Goal: Task Accomplishment & Management: Complete application form

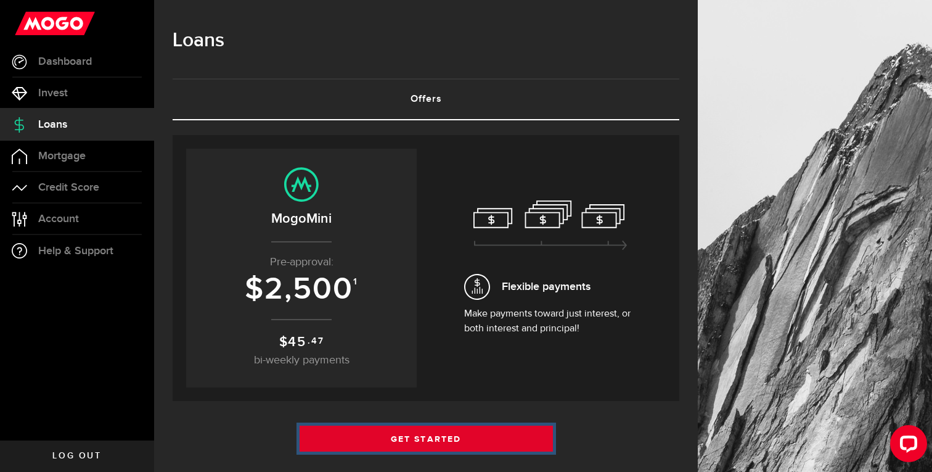
click at [417, 441] on link "Get Started" at bounding box center [426, 438] width 253 height 26
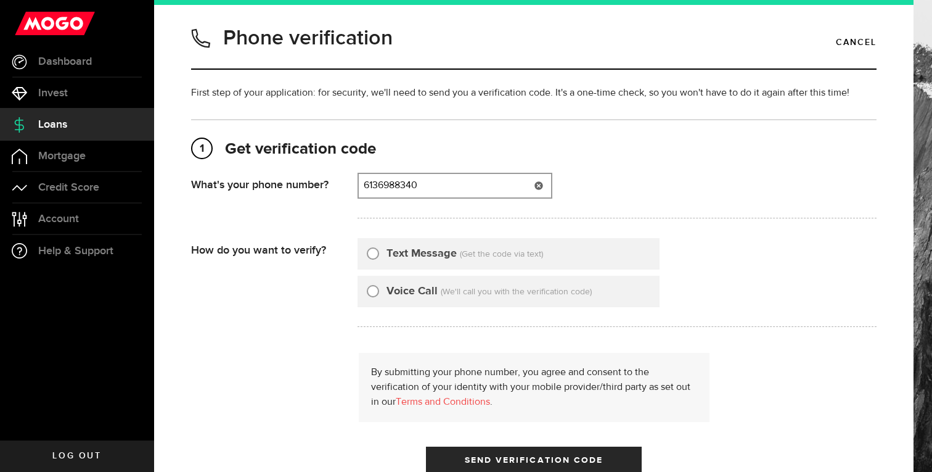
type input "6136988340"
click at [367, 258] on div "Text Message" at bounding box center [412, 253] width 90 height 17
click at [362, 256] on div "Text Message (Get the code via text)" at bounding box center [509, 253] width 302 height 31
click at [374, 251] on input "Text Message" at bounding box center [373, 251] width 12 height 12
radio input "true"
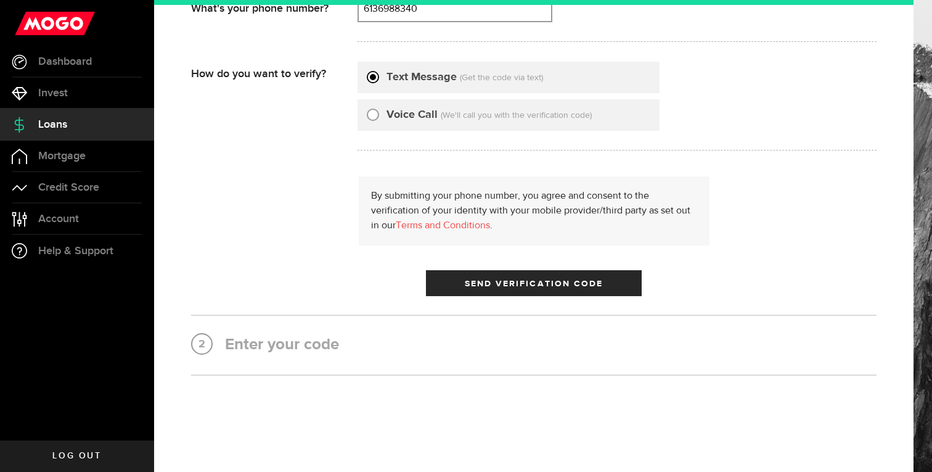
scroll to position [184, 0]
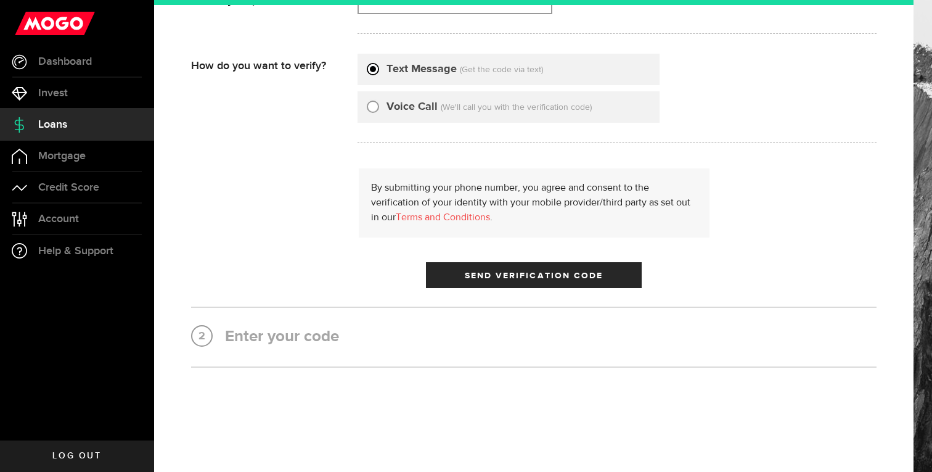
click at [338, 343] on h2 "2 Enter your code" at bounding box center [534, 337] width 686 height 22
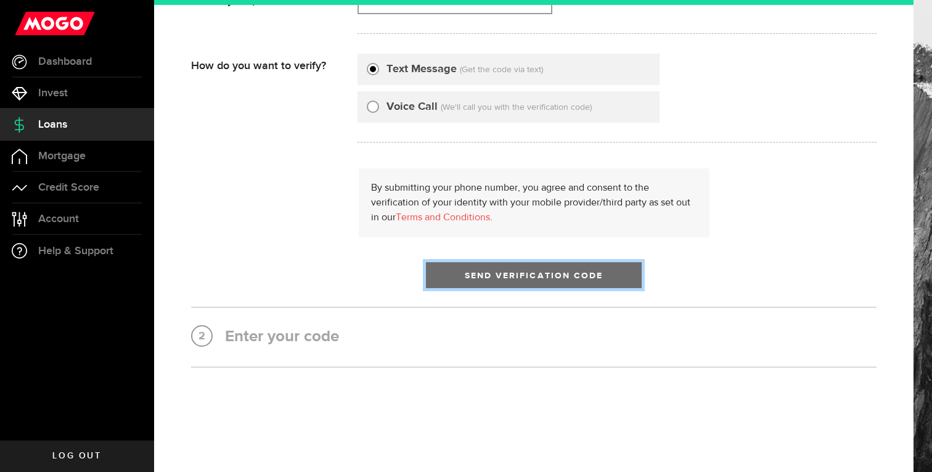
click at [474, 280] on button "Send Verification Code" at bounding box center [534, 275] width 216 height 26
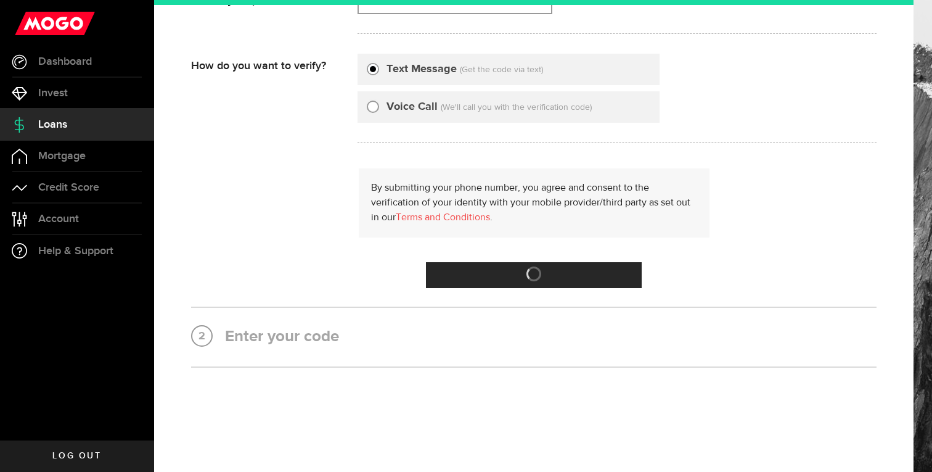
click at [289, 345] on h2 "2 Enter your code" at bounding box center [534, 337] width 686 height 22
click at [288, 337] on h2 "2 Enter your code" at bounding box center [534, 337] width 686 height 22
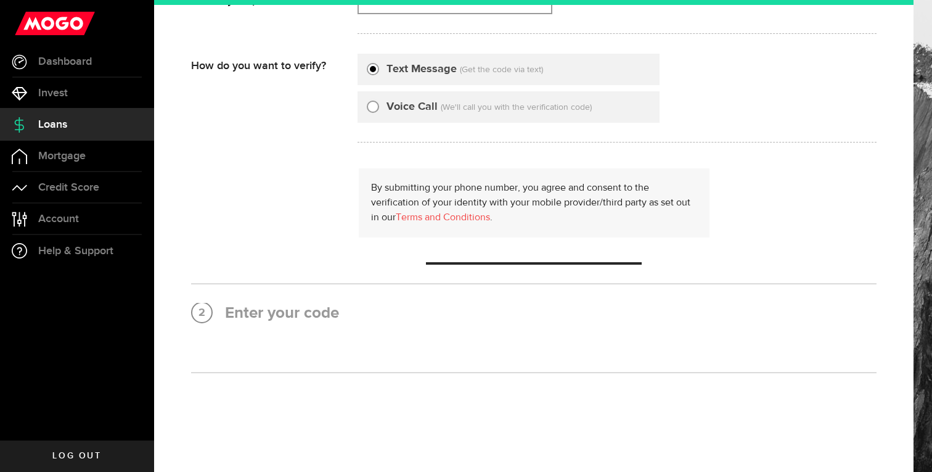
scroll to position [0, 0]
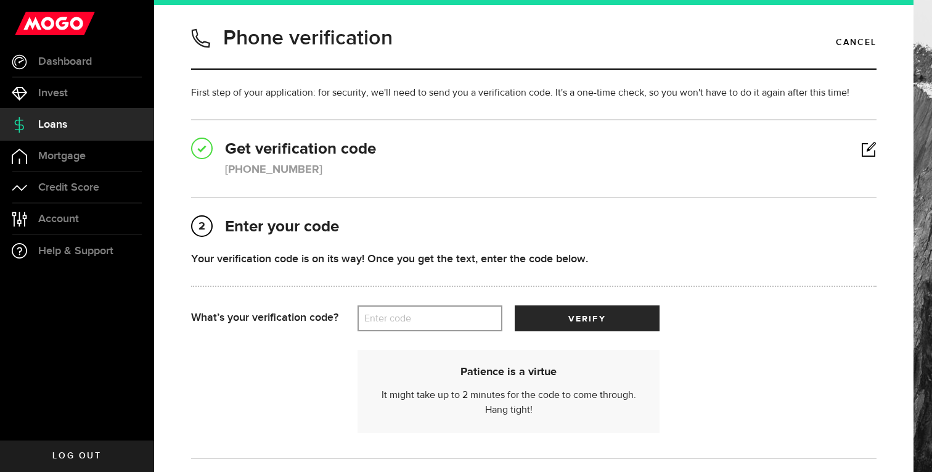
click at [402, 315] on label "Enter code" at bounding box center [430, 318] width 145 height 25
click at [402, 315] on input "Enter code" at bounding box center [430, 318] width 145 height 26
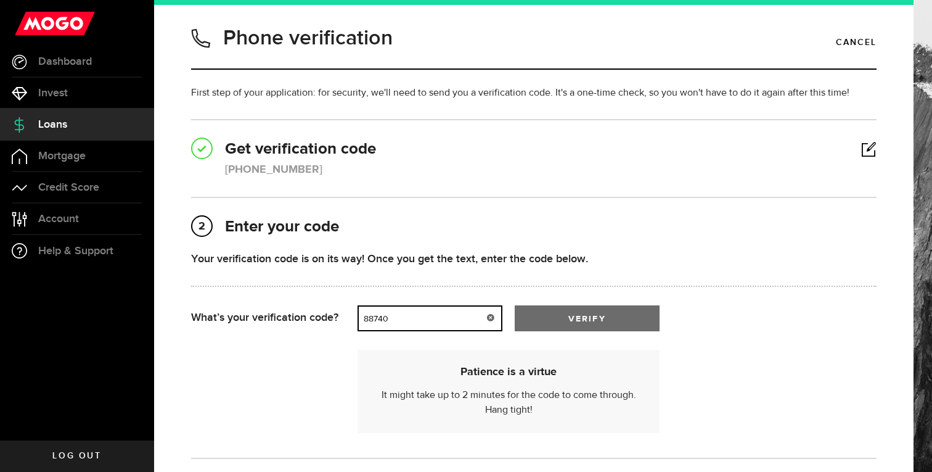
type input "88740"
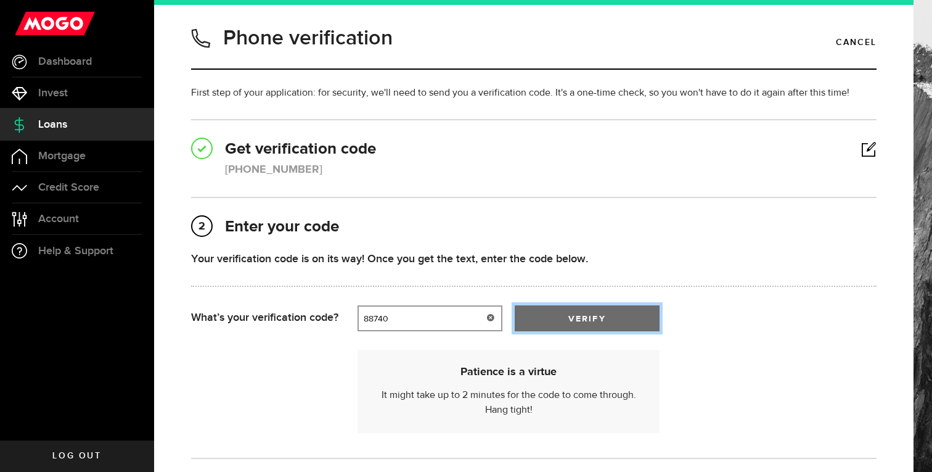
click at [564, 305] on button "verify" at bounding box center [587, 318] width 145 height 26
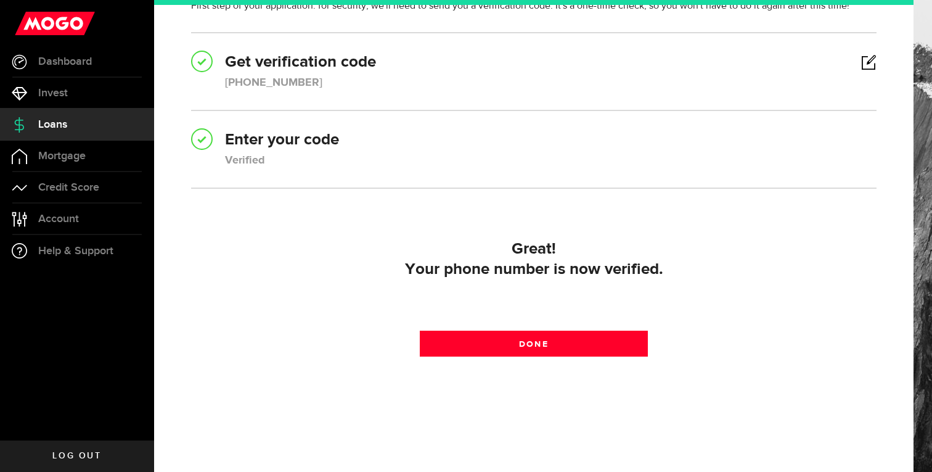
scroll to position [99, 0]
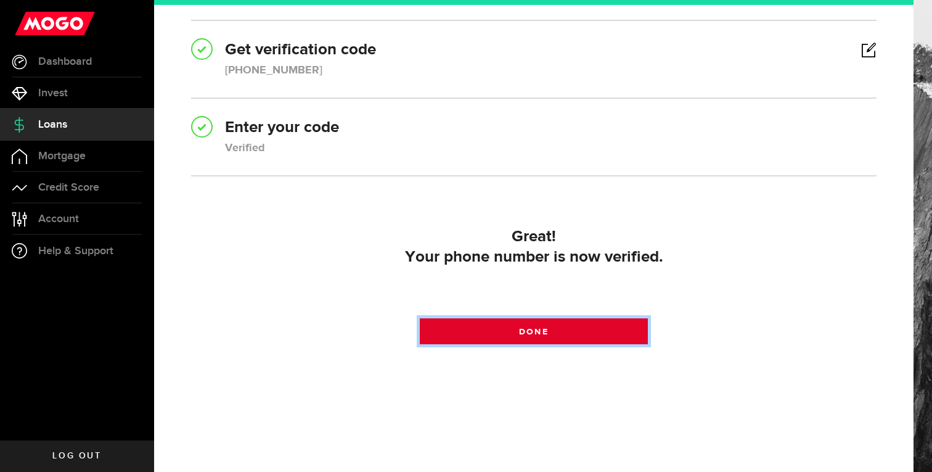
click at [485, 327] on link "Done" at bounding box center [534, 331] width 229 height 26
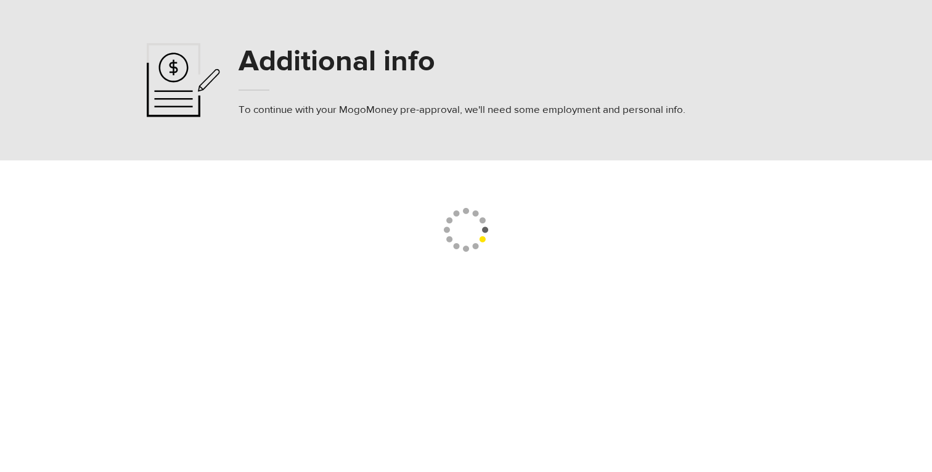
select select
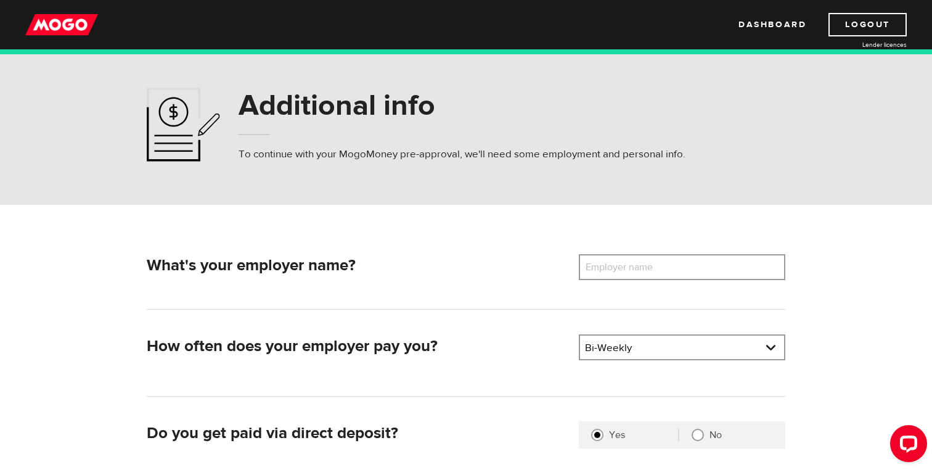
scroll to position [38, 0]
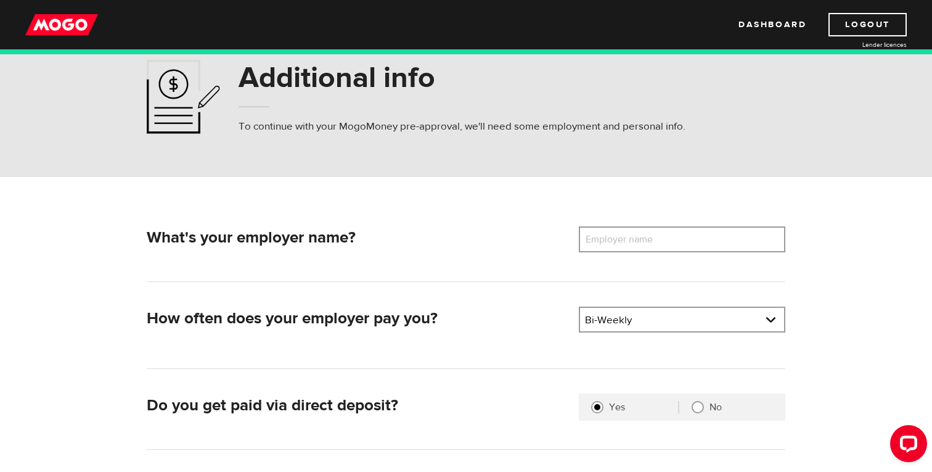
click at [608, 237] on label "Employer name" at bounding box center [628, 239] width 99 height 26
click at [608, 237] on input "Employer name" at bounding box center [682, 239] width 207 height 26
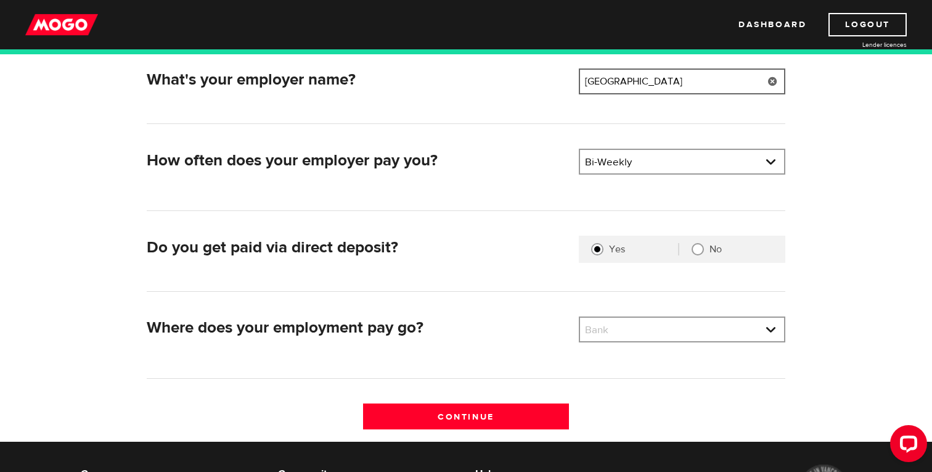
scroll to position [198, 0]
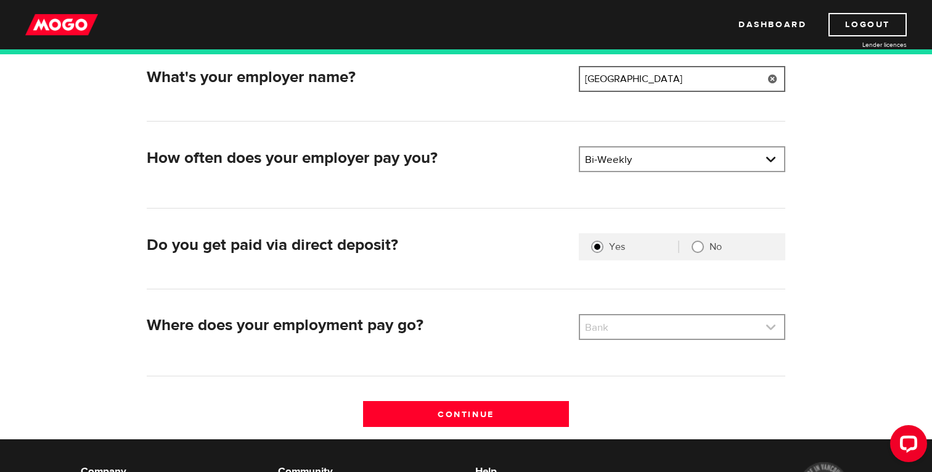
type input "National Arts Centre"
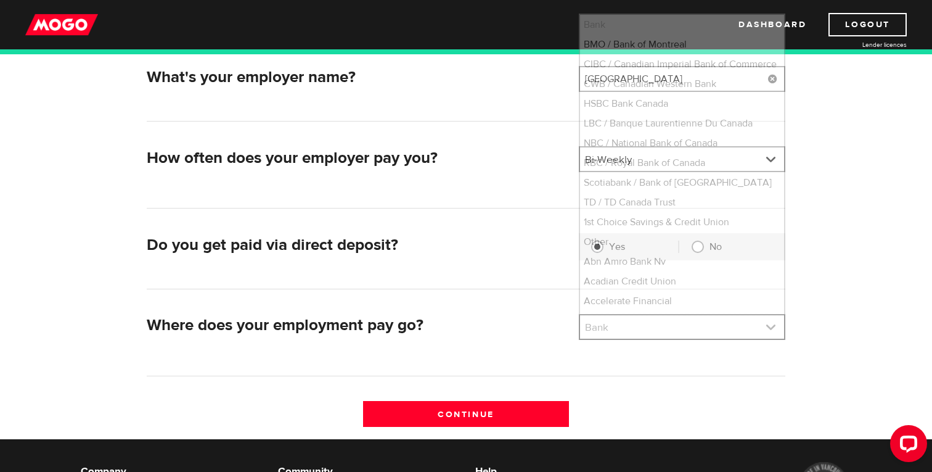
click at [776, 326] on link at bounding box center [682, 326] width 204 height 23
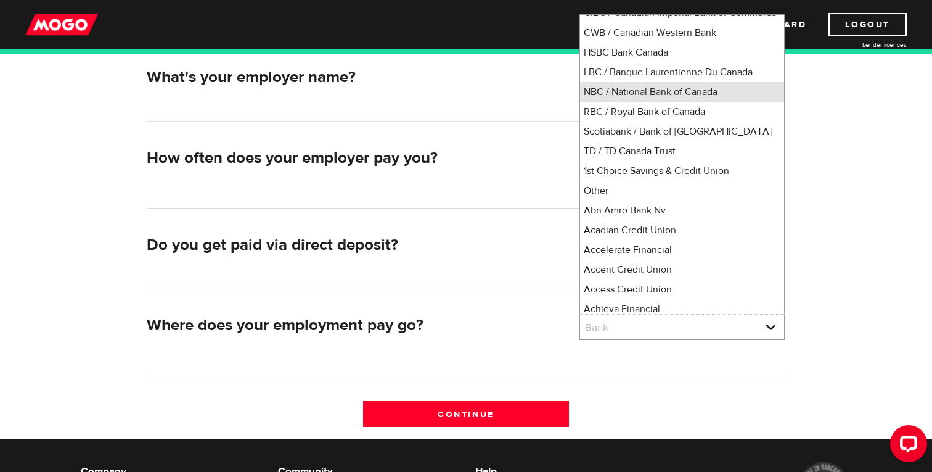
scroll to position [55, 0]
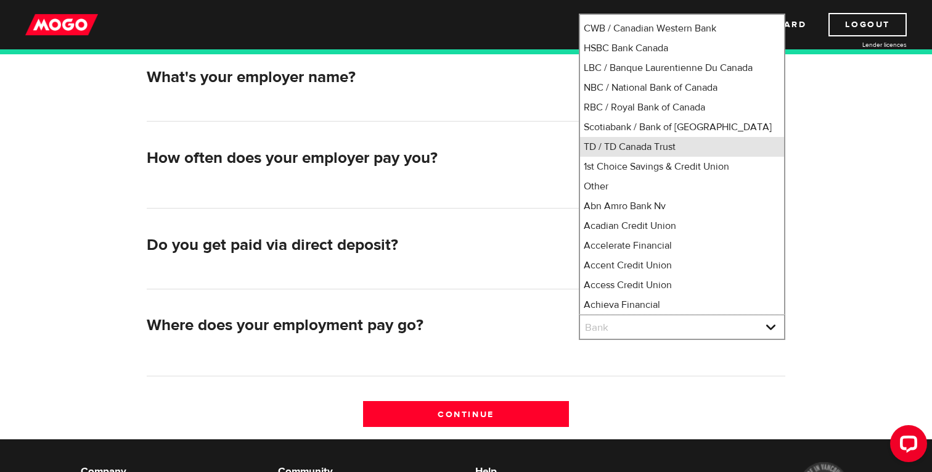
click at [652, 157] on li "TD / TD Canada Trust" at bounding box center [682, 147] width 204 height 20
select select "9"
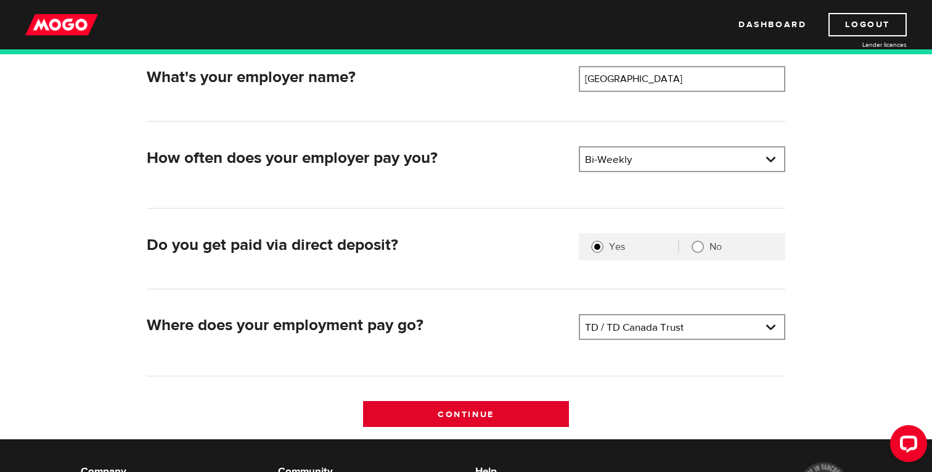
click at [497, 416] on input "Continue" at bounding box center [466, 414] width 207 height 26
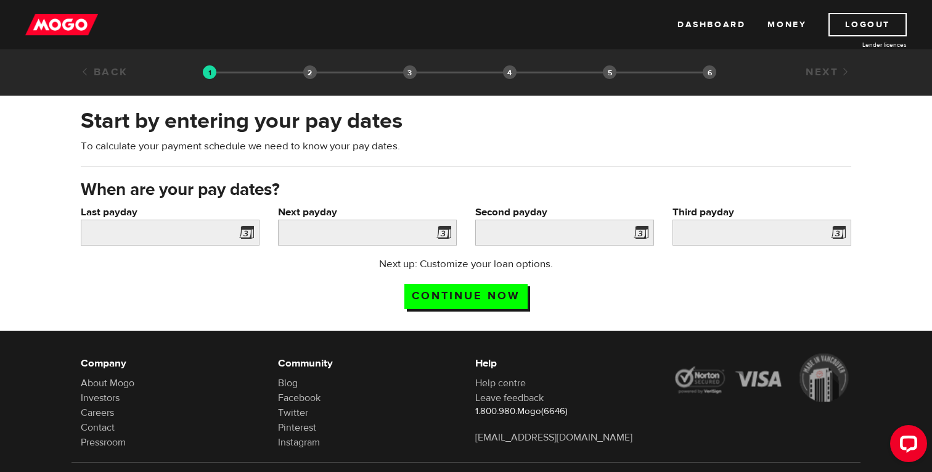
click at [247, 231] on span at bounding box center [244, 234] width 18 height 20
click at [219, 231] on input "Last payday" at bounding box center [170, 232] width 179 height 26
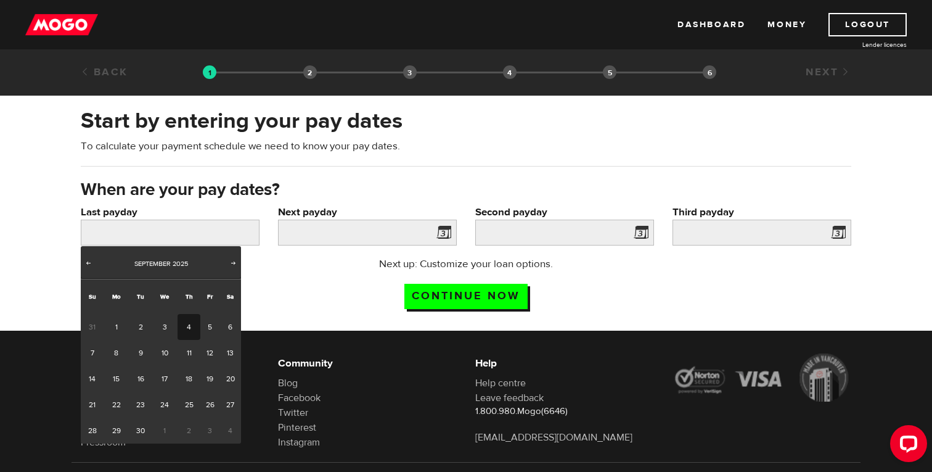
click at [192, 332] on link "4" at bounding box center [189, 327] width 23 height 26
type input "2025/09/04"
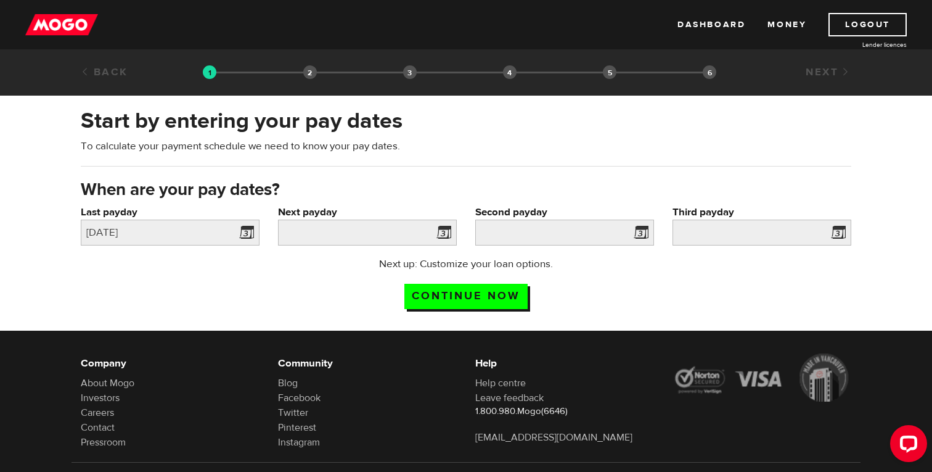
click at [451, 227] on span at bounding box center [441, 234] width 18 height 20
click at [446, 230] on span at bounding box center [441, 234] width 18 height 20
click at [399, 239] on input "Next payday" at bounding box center [367, 232] width 179 height 26
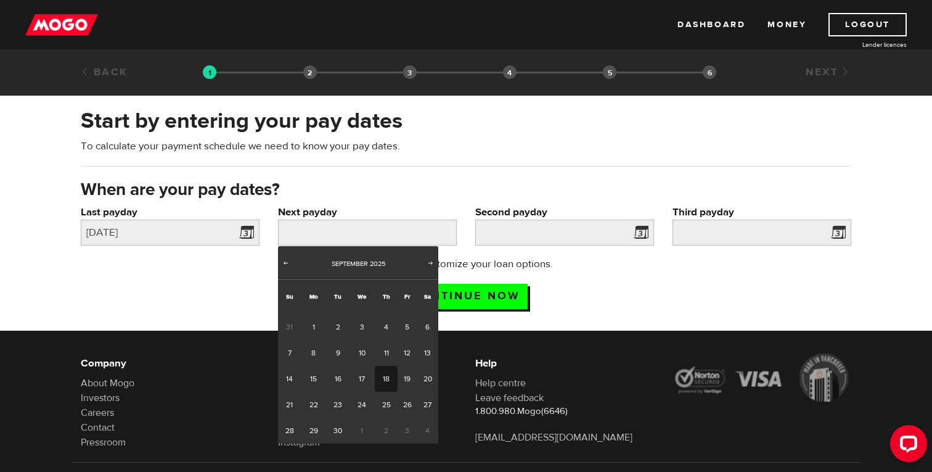
click at [388, 378] on link "18" at bounding box center [386, 379] width 23 height 26
type input "2025/09/18"
type input "2025/10/2"
type input "2025/10/16"
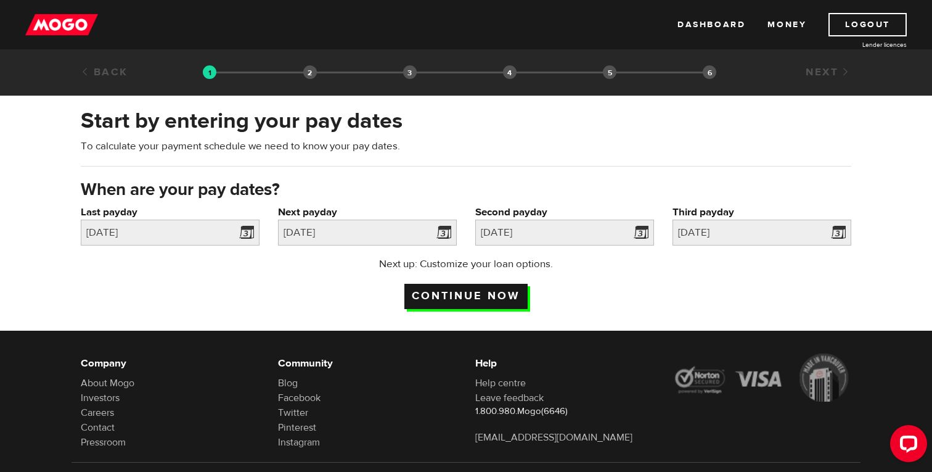
click at [509, 295] on input "Continue now" at bounding box center [465, 296] width 123 height 25
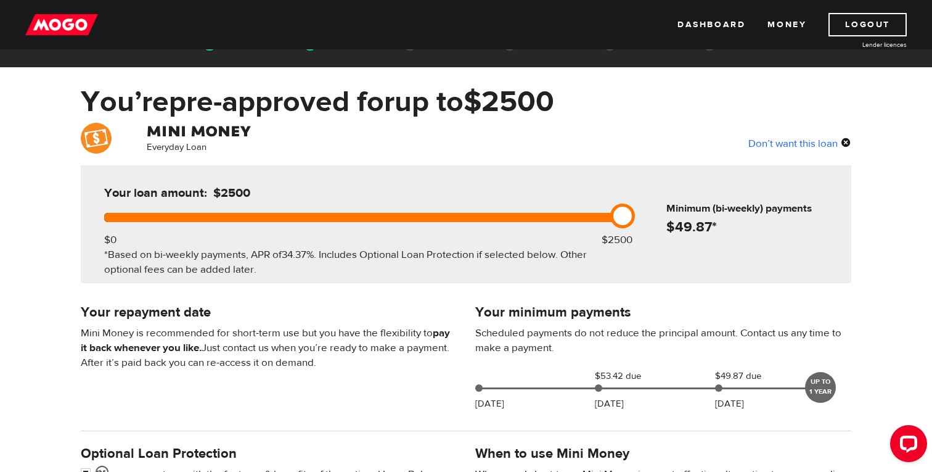
scroll to position [31, 0]
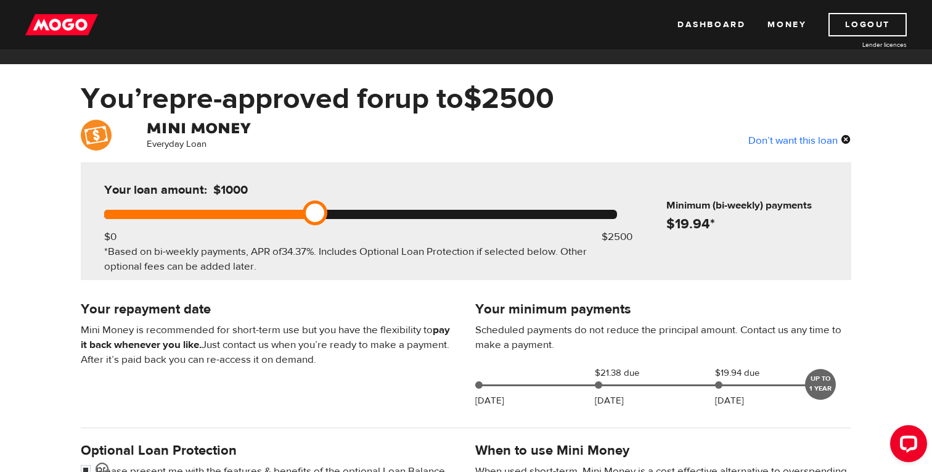
drag, startPoint x: 626, startPoint y: 210, endPoint x: 301, endPoint y: 211, distance: 324.9
click at [301, 211] on div at bounding box center [360, 214] width 513 height 9
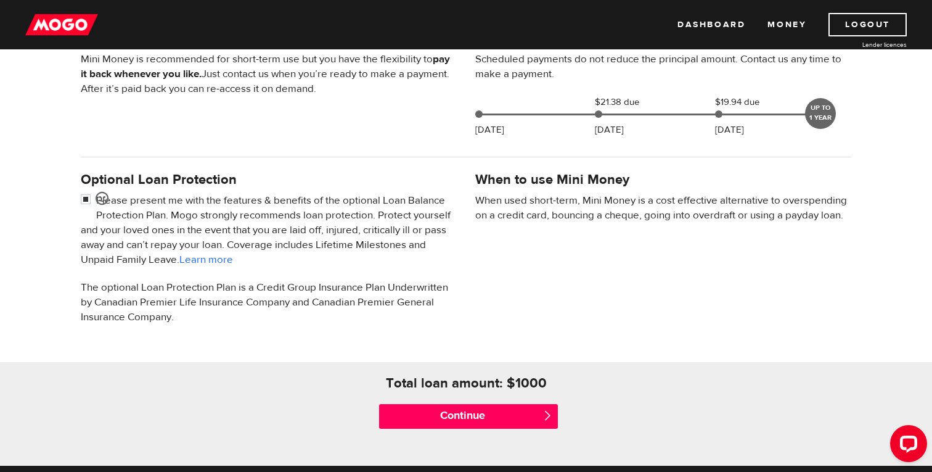
scroll to position [318, 0]
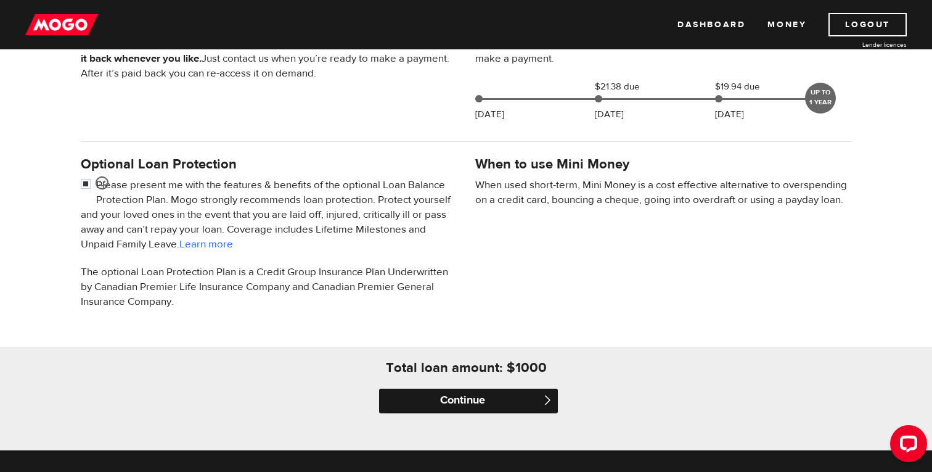
click at [539, 408] on input "Continue" at bounding box center [468, 400] width 179 height 25
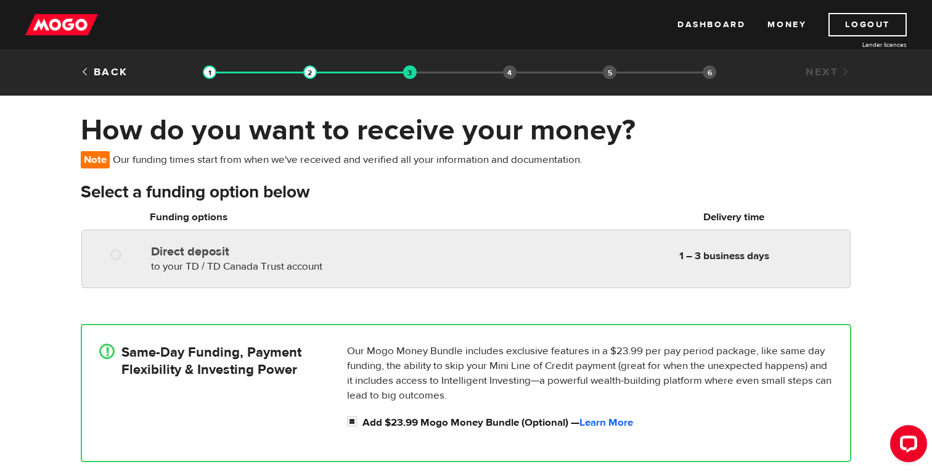
radio input "true"
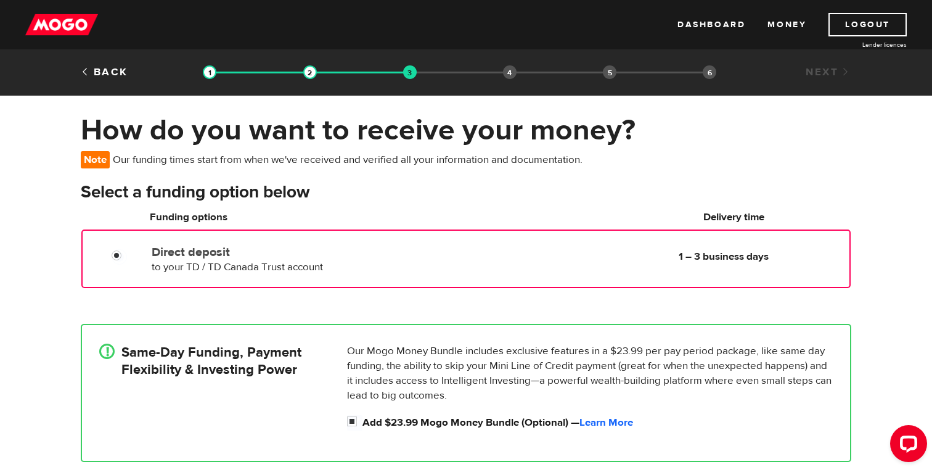
click at [109, 253] on div at bounding box center [121, 256] width 74 height 15
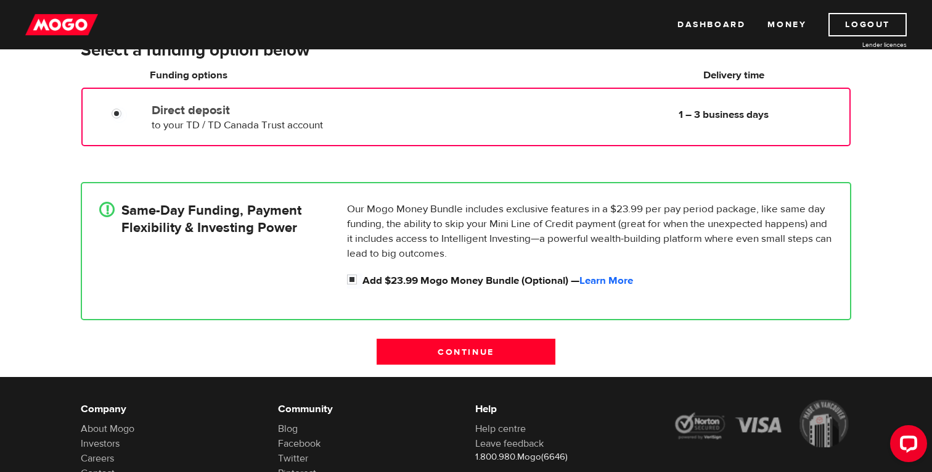
scroll to position [145, 0]
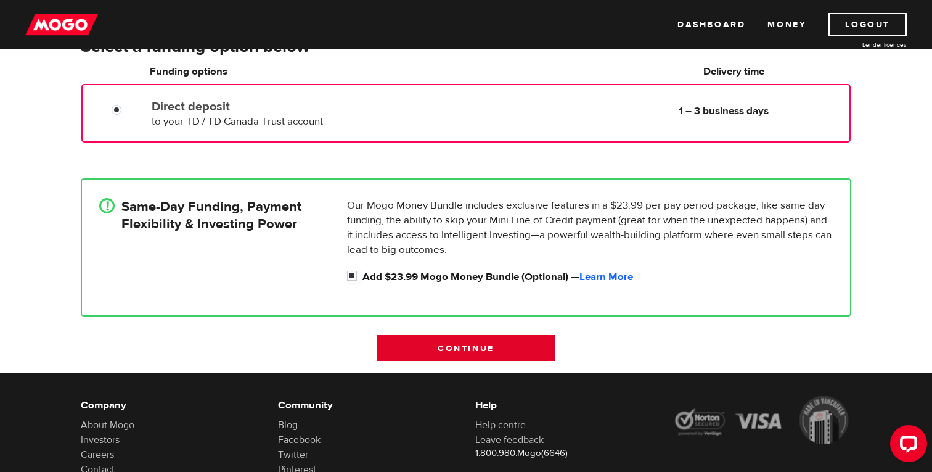
click at [422, 342] on input "Continue" at bounding box center [466, 348] width 179 height 26
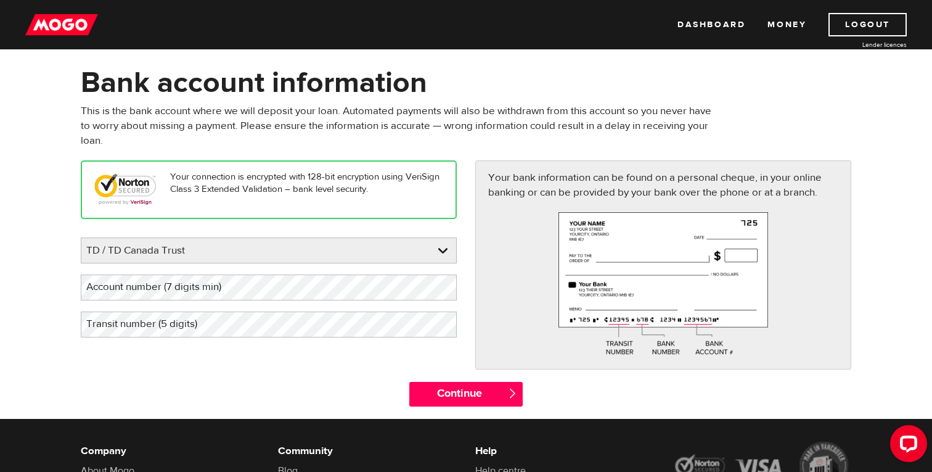
scroll to position [67, 0]
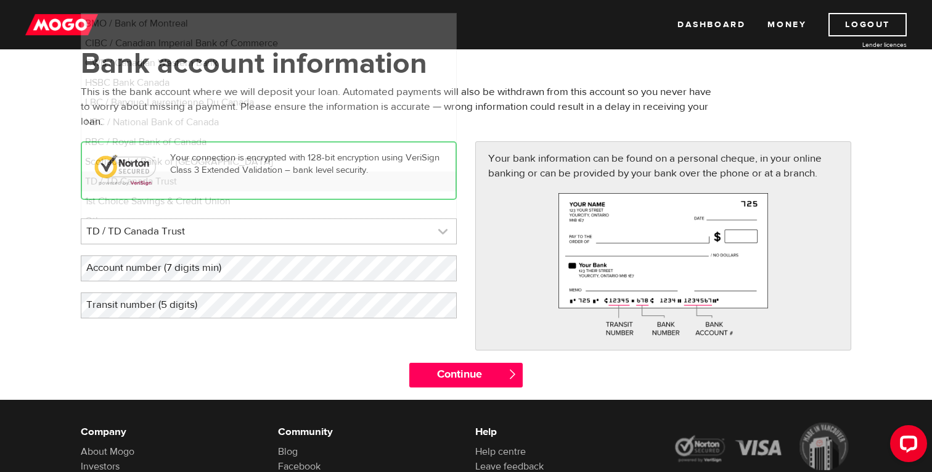
click at [442, 233] on link at bounding box center [268, 231] width 375 height 25
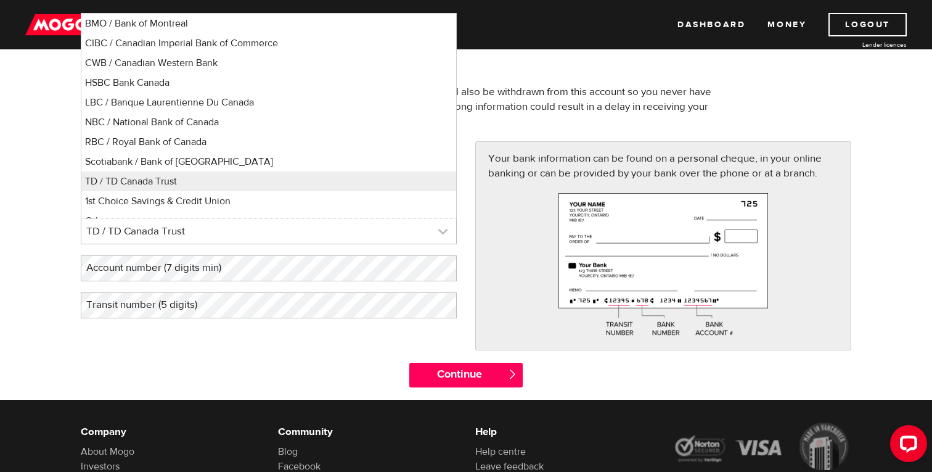
click at [442, 233] on link at bounding box center [268, 231] width 375 height 25
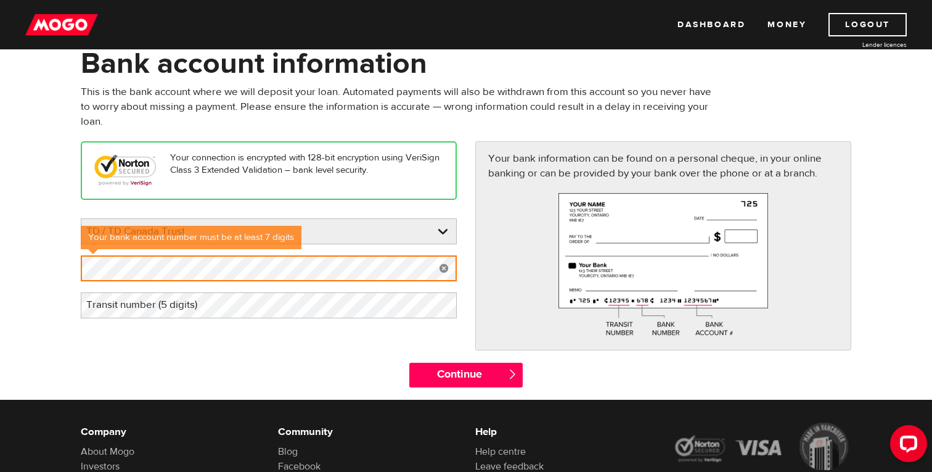
click at [118, 314] on label "Transit number (5 digits)" at bounding box center [152, 304] width 142 height 25
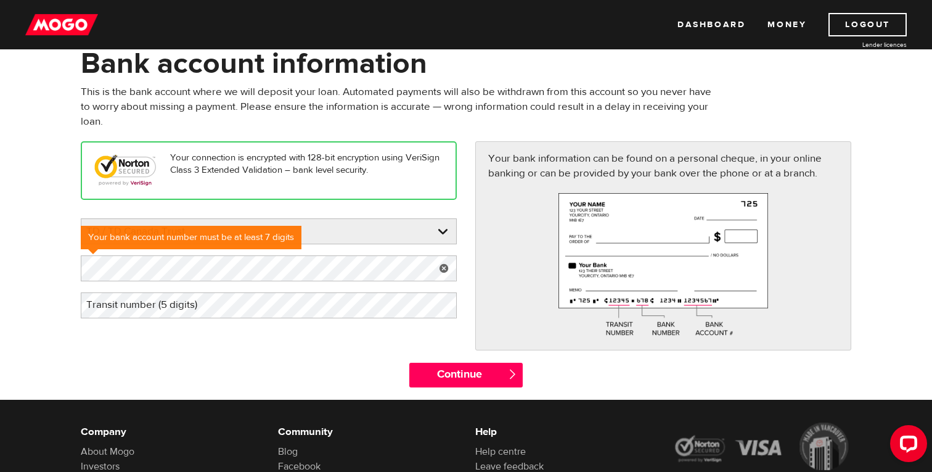
click at [123, 300] on label "Transit number (5 digits)" at bounding box center [152, 304] width 142 height 25
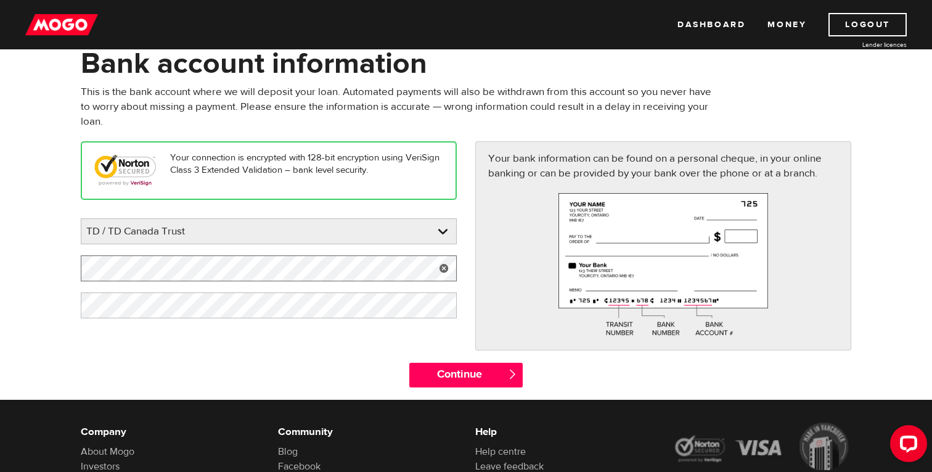
click at [3, 259] on form "Bank account information Oops! Please review the areas highlighted below and ma…" at bounding box center [466, 223] width 932 height 354
click at [51, 269] on form "Bank account information Oops! Please review the areas highlighted below and ma…" at bounding box center [466, 223] width 932 height 354
click at [12, 311] on form "Bank account information Oops! Please review the areas highlighted below and ma…" at bounding box center [466, 223] width 932 height 354
click at [440, 367] on input "Continue" at bounding box center [465, 375] width 113 height 25
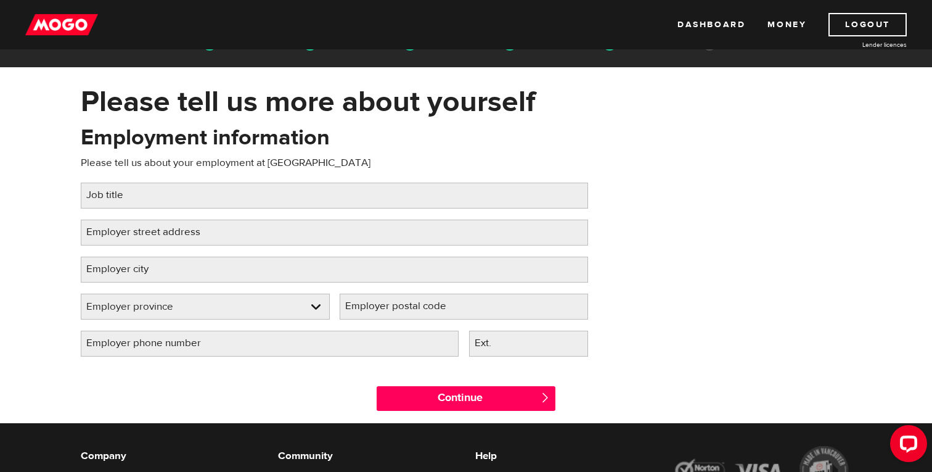
scroll to position [31, 0]
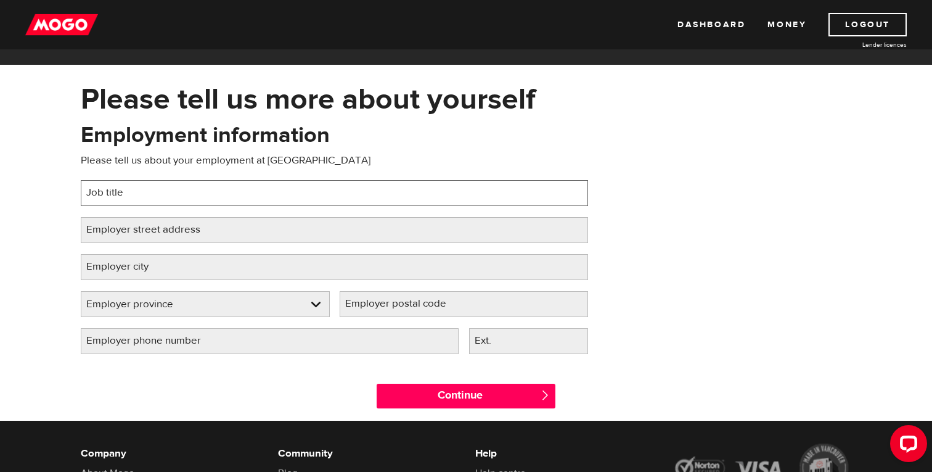
click at [284, 191] on input "Job title" at bounding box center [334, 193] width 507 height 26
type input "Box Office Agent"
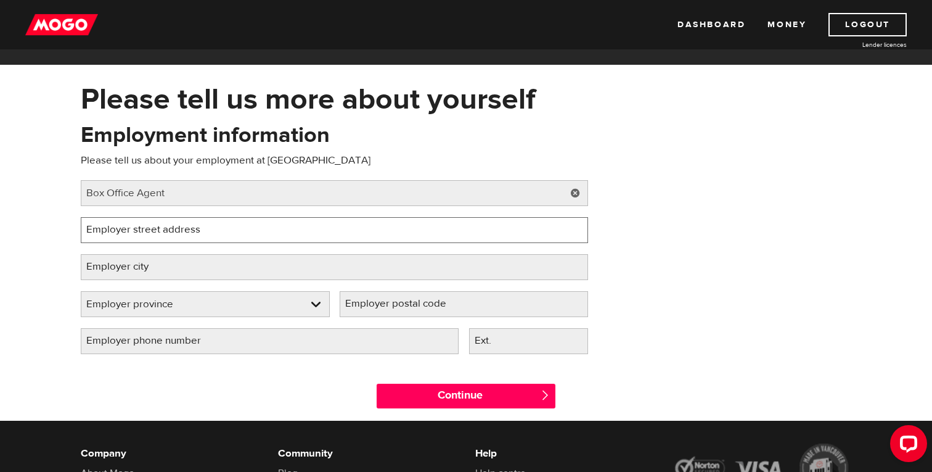
click at [249, 223] on input "Employer street address" at bounding box center [334, 230] width 507 height 26
type input "[STREET_ADDRESS]"
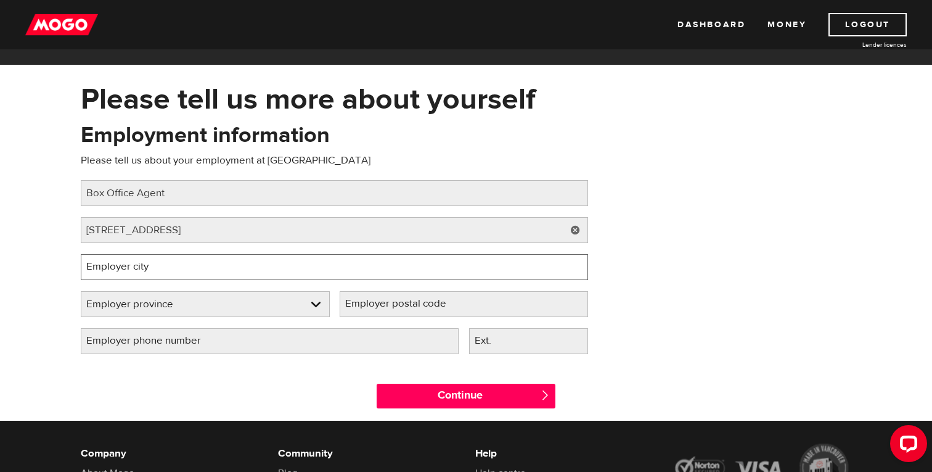
click at [183, 265] on input "Employer city" at bounding box center [334, 267] width 507 height 26
type input "Ottawa"
select select "ON"
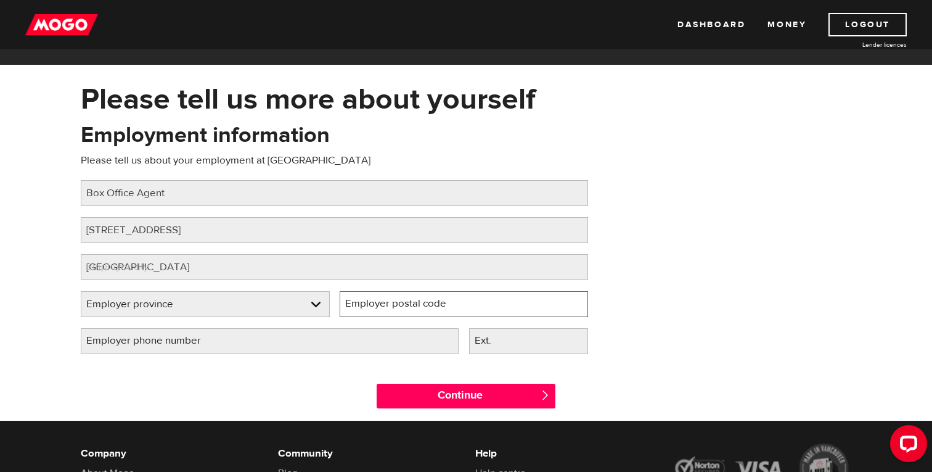
type input "K2G 3Y4"
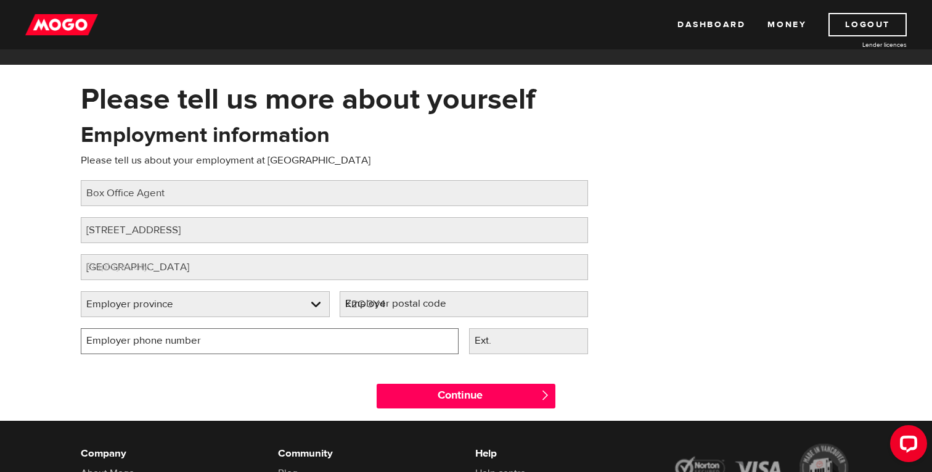
type input "(613) 698-8340"
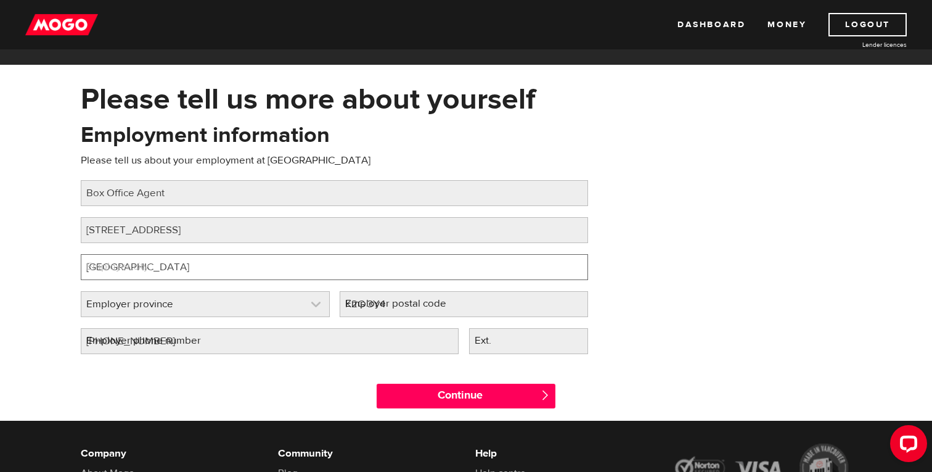
select select "ON"
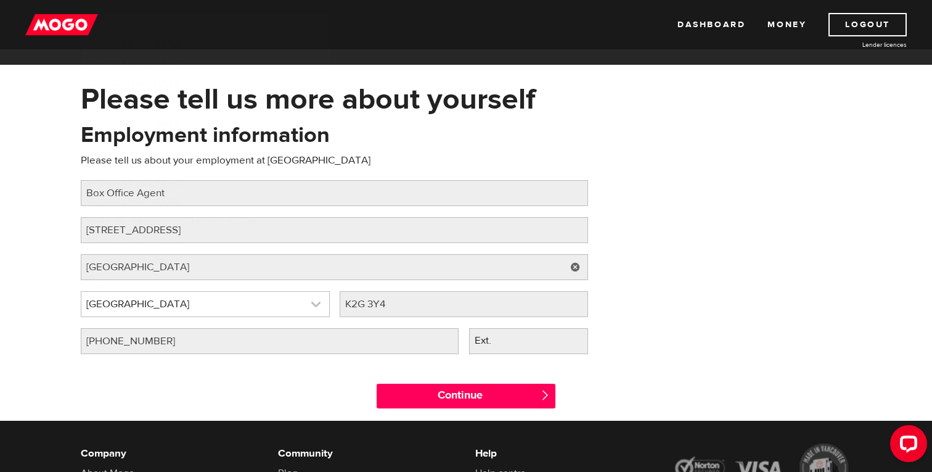
click at [201, 305] on link at bounding box center [205, 304] width 248 height 25
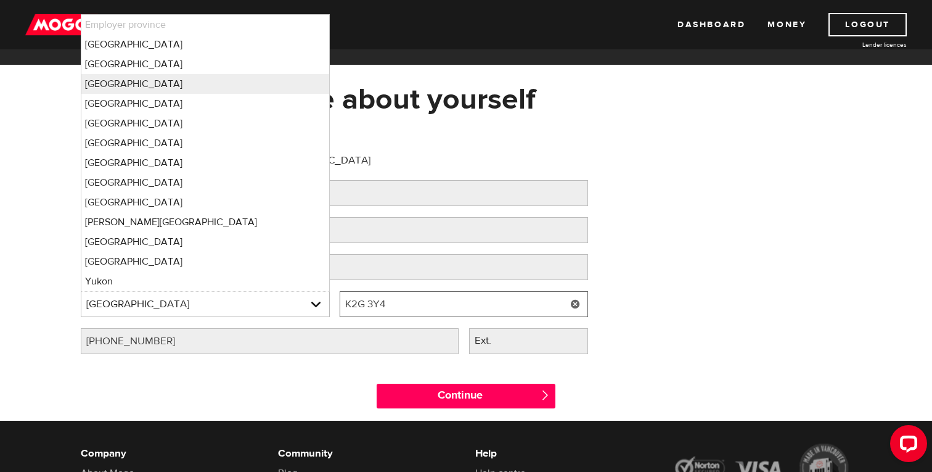
click at [399, 312] on input "K2G 3Y4" at bounding box center [464, 304] width 249 height 26
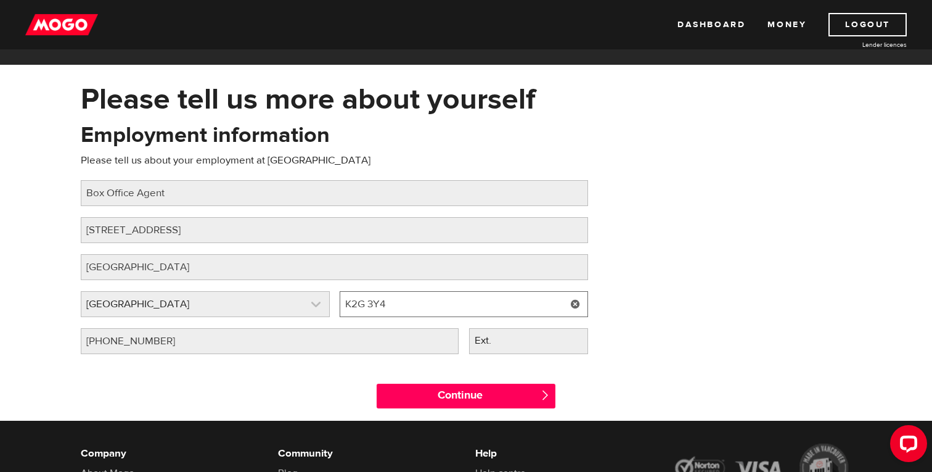
drag, startPoint x: 414, startPoint y: 301, endPoint x: 268, endPoint y: 302, distance: 145.5
click at [268, 302] on div "Employer province Please select your employer's province Ontario Employer provi…" at bounding box center [334, 309] width 517 height 37
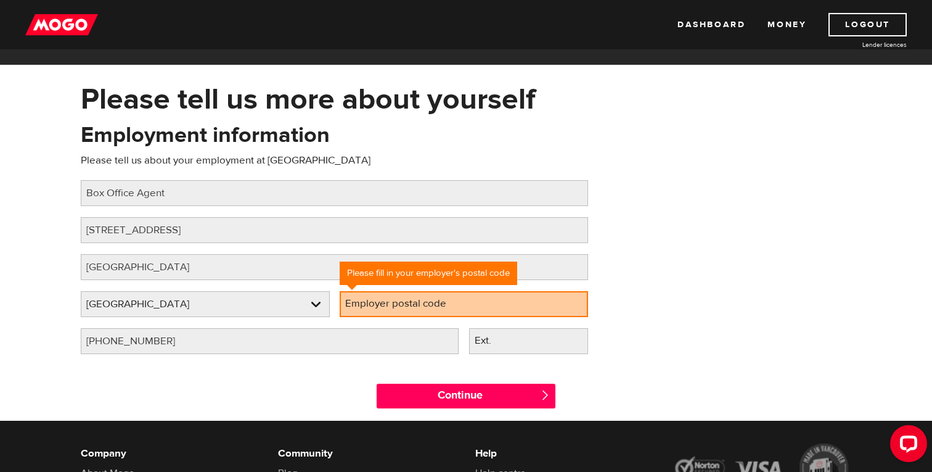
click at [352, 293] on label "Employer postal code" at bounding box center [406, 303] width 132 height 25
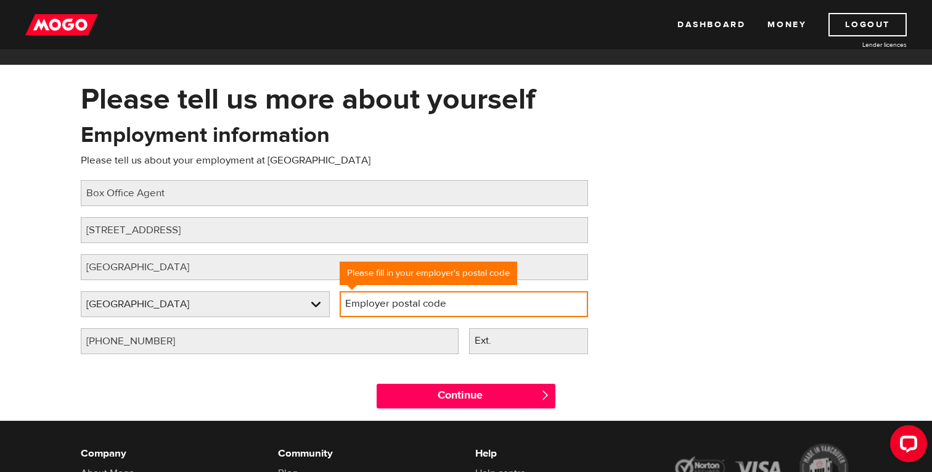
click at [352, 293] on input "Employer postal code" at bounding box center [464, 304] width 249 height 26
type input "K1P5W1"
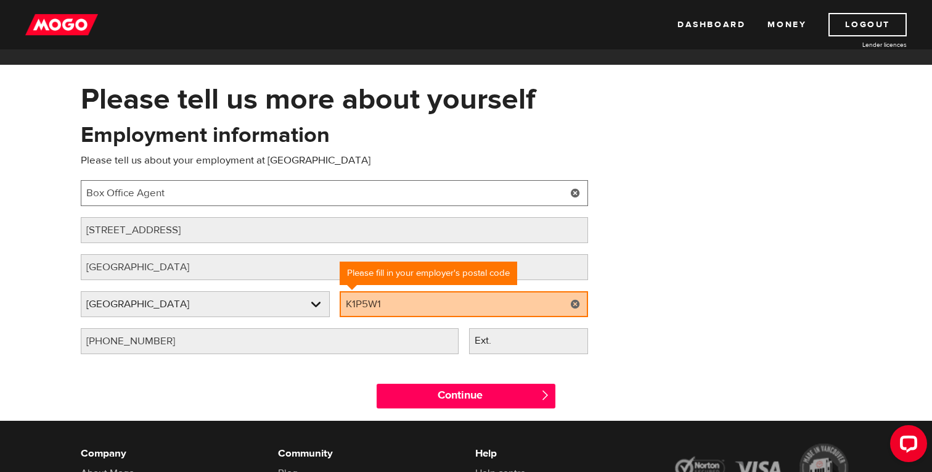
click at [187, 198] on input "Box Office Agent" at bounding box center [334, 193] width 507 height 26
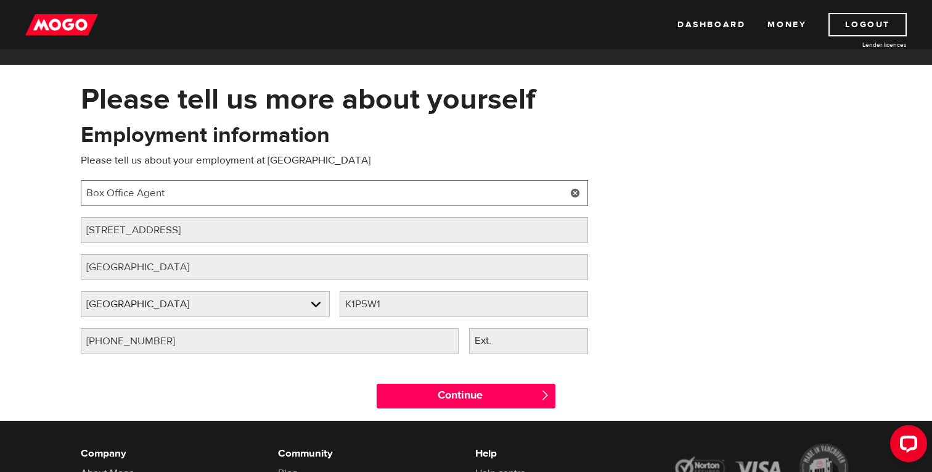
drag, startPoint x: 191, startPoint y: 189, endPoint x: 182, endPoint y: 202, distance: 15.9
click at [182, 202] on input "Box Office Agent" at bounding box center [334, 193] width 507 height 26
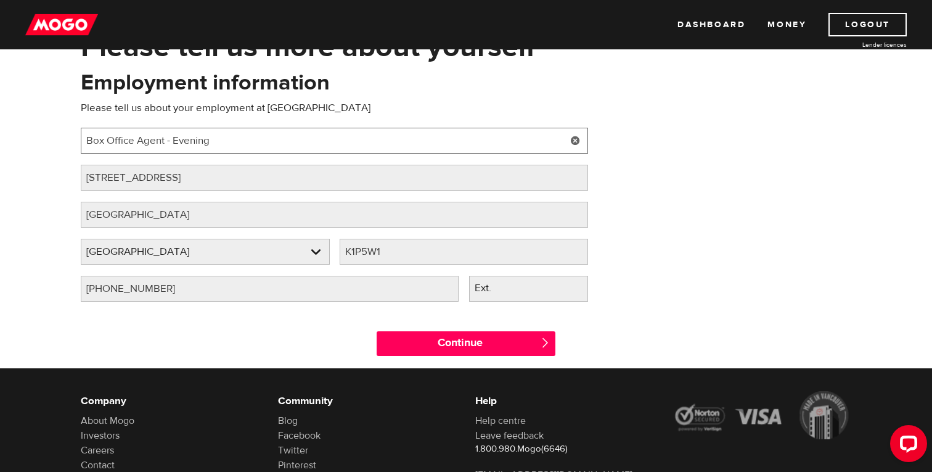
scroll to position [99, 0]
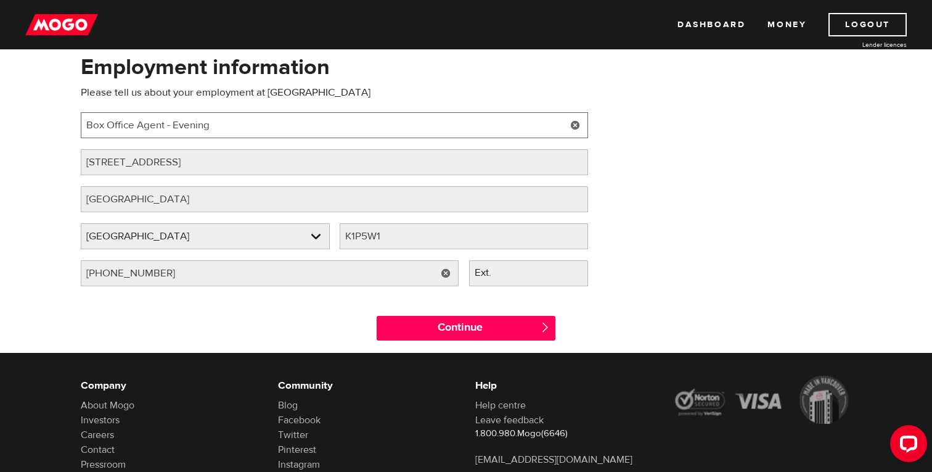
type input "Box Office Agent - Evening"
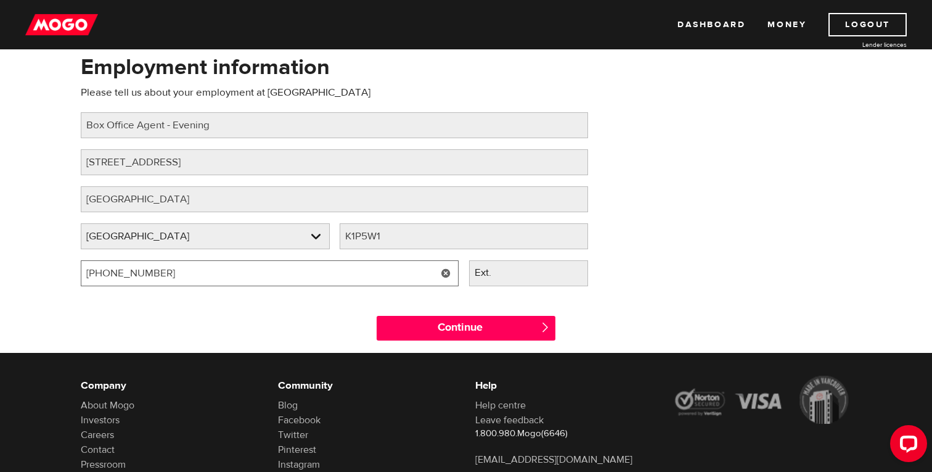
drag, startPoint x: 392, startPoint y: 269, endPoint x: 25, endPoint y: 272, distance: 367.5
click at [25, 272] on div "Please tell us more about yourself Oops! Please review the areas highlighted be…" at bounding box center [466, 183] width 932 height 339
type input "(1 ) -"
type input "(844) 985-2787"
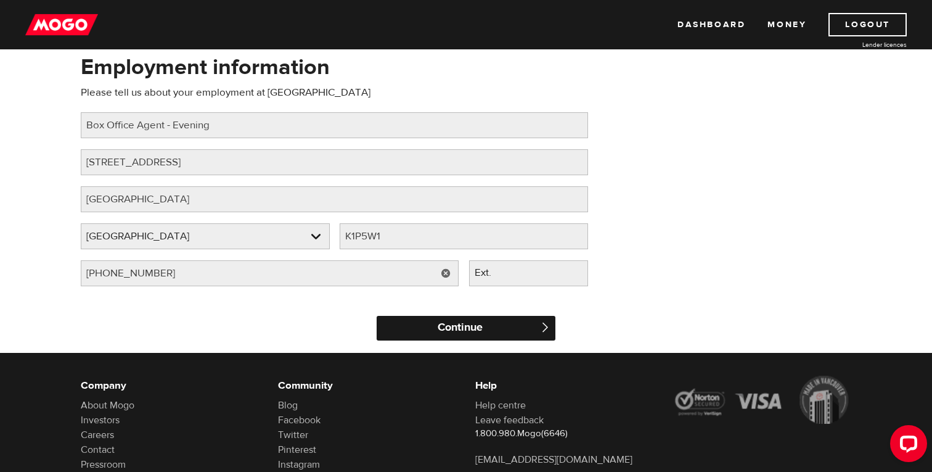
click at [436, 321] on input "Continue" at bounding box center [466, 328] width 179 height 25
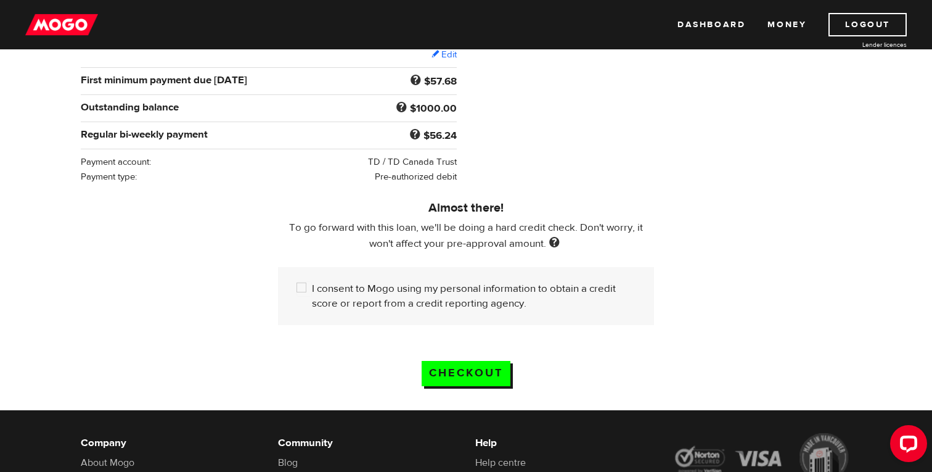
scroll to position [239, 0]
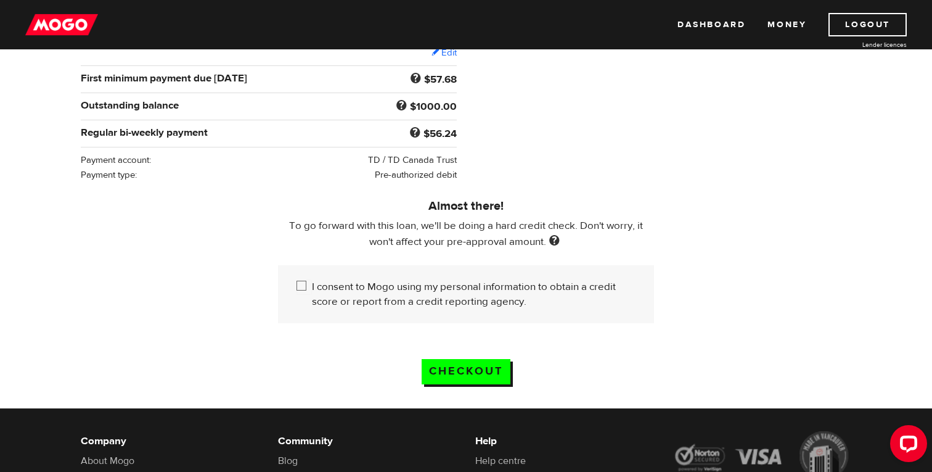
click at [304, 289] on input "I consent to Mogo using my personal information to obtain a credit score or rep…" at bounding box center [304, 286] width 15 height 15
checkbox input "true"
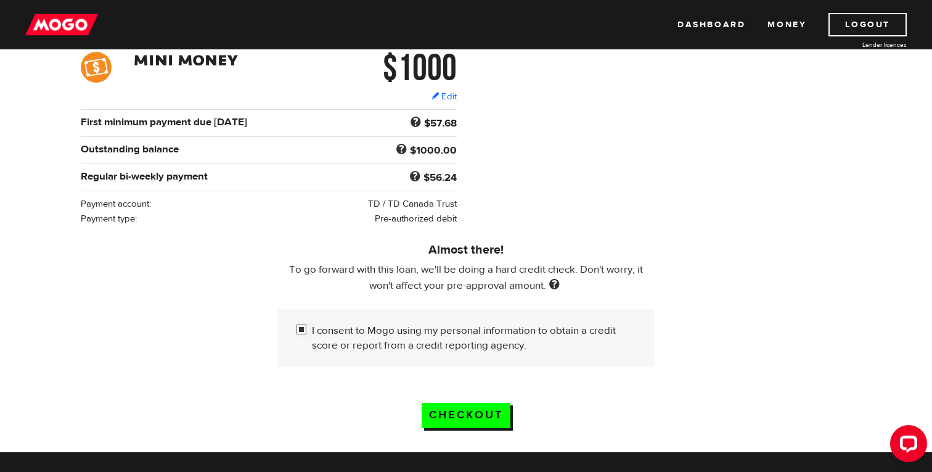
scroll to position [181, 0]
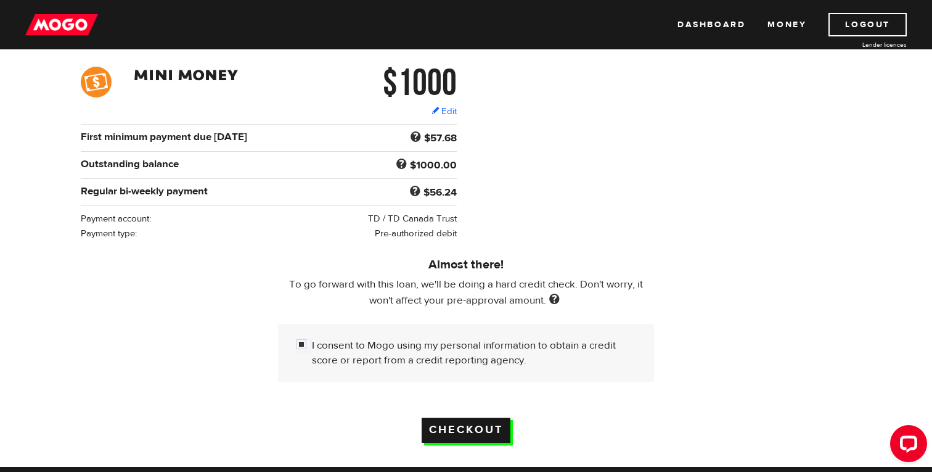
click at [491, 433] on input "Checkout" at bounding box center [466, 429] width 89 height 25
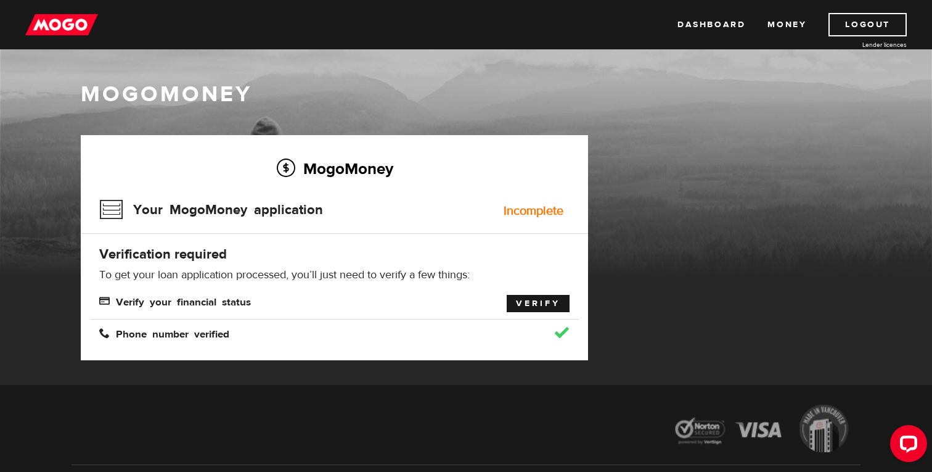
click at [535, 305] on link "Verify" at bounding box center [538, 303] width 63 height 17
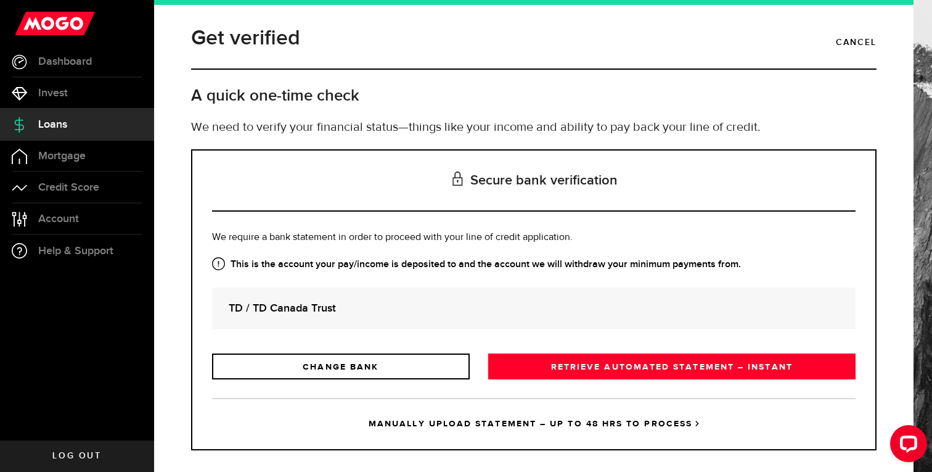
scroll to position [14, 0]
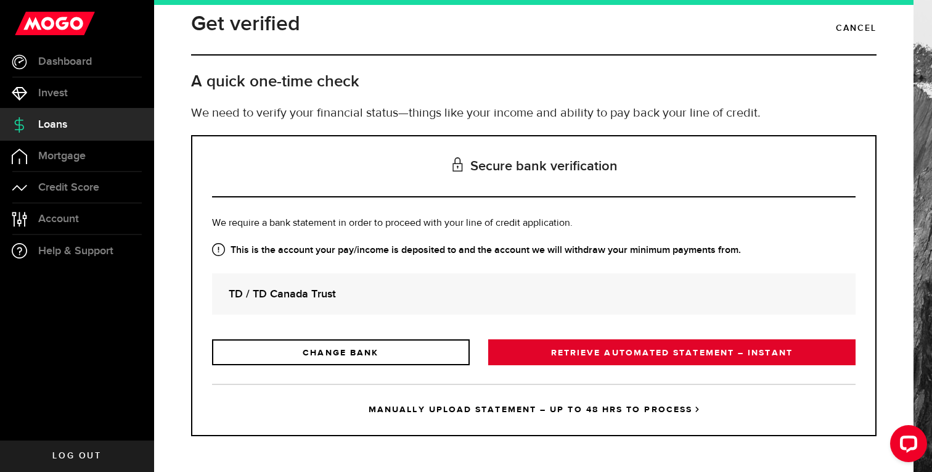
click at [593, 353] on link "RETRIEVE AUTOMATED STATEMENT – INSTANT" at bounding box center [671, 352] width 367 height 26
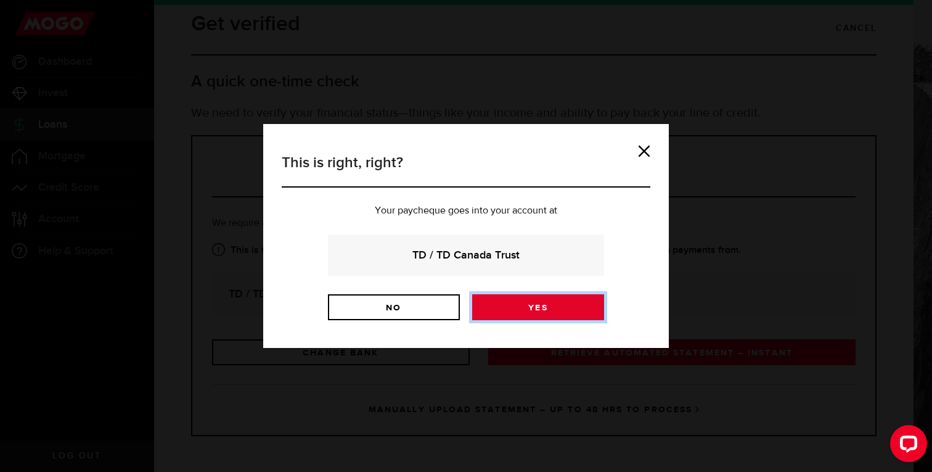
click at [535, 303] on link "Yes" at bounding box center [538, 307] width 132 height 26
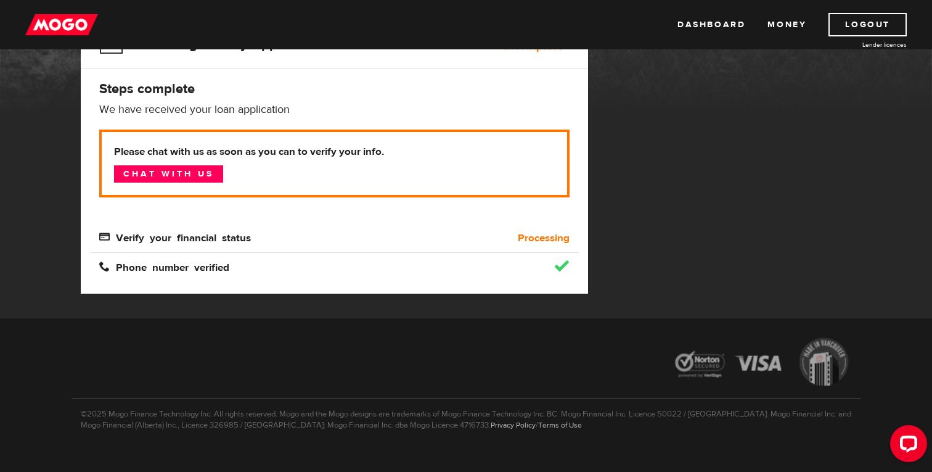
scroll to position [170, 0]
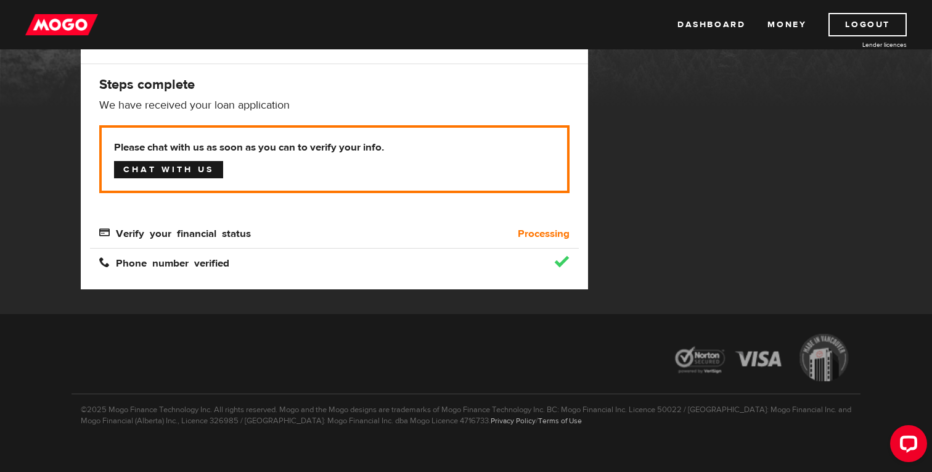
click at [201, 165] on link "Chat with us" at bounding box center [168, 169] width 109 height 17
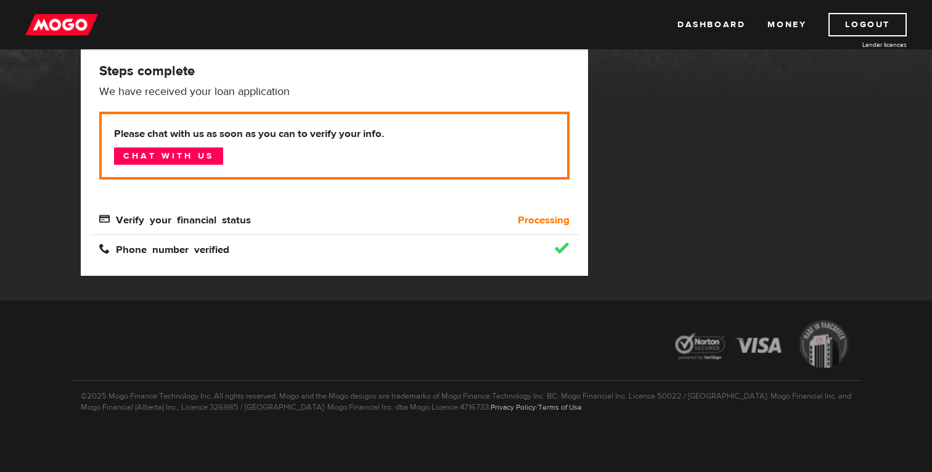
scroll to position [184, 0]
